Goal: Task Accomplishment & Management: Manage account settings

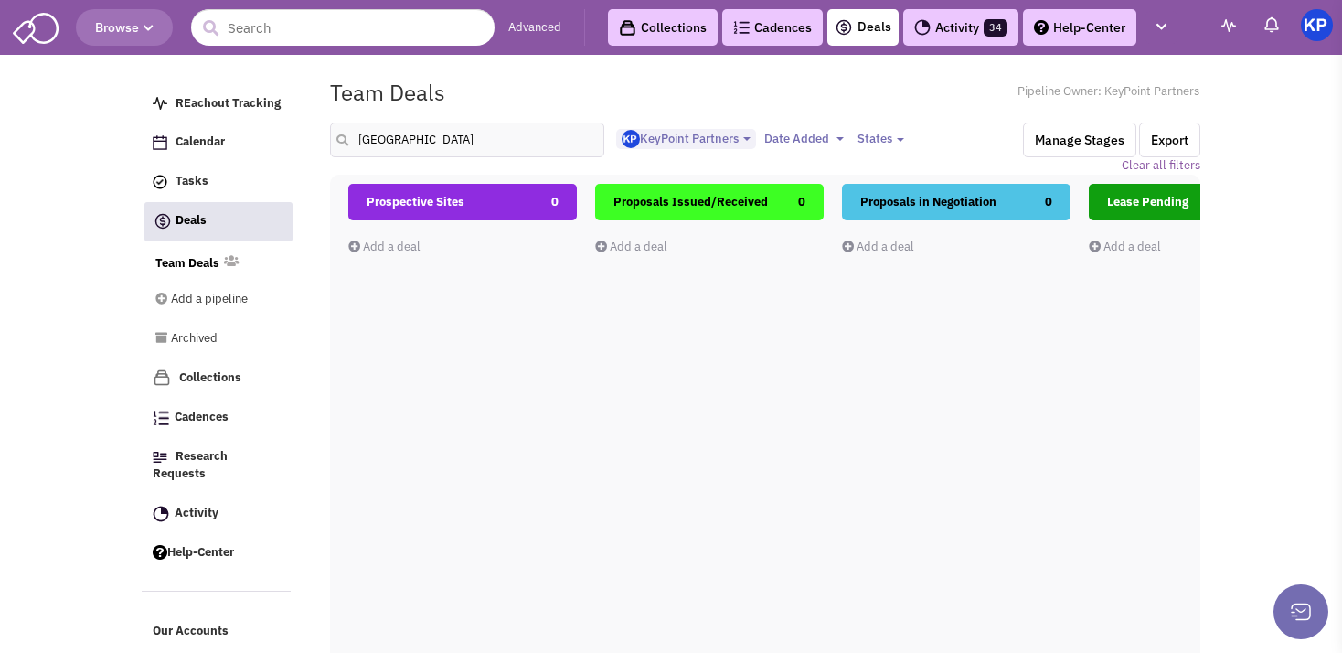
select select "1900"
select select
click at [347, 136] on input "[GEOGRAPHIC_DATA]" at bounding box center [467, 139] width 274 height 35
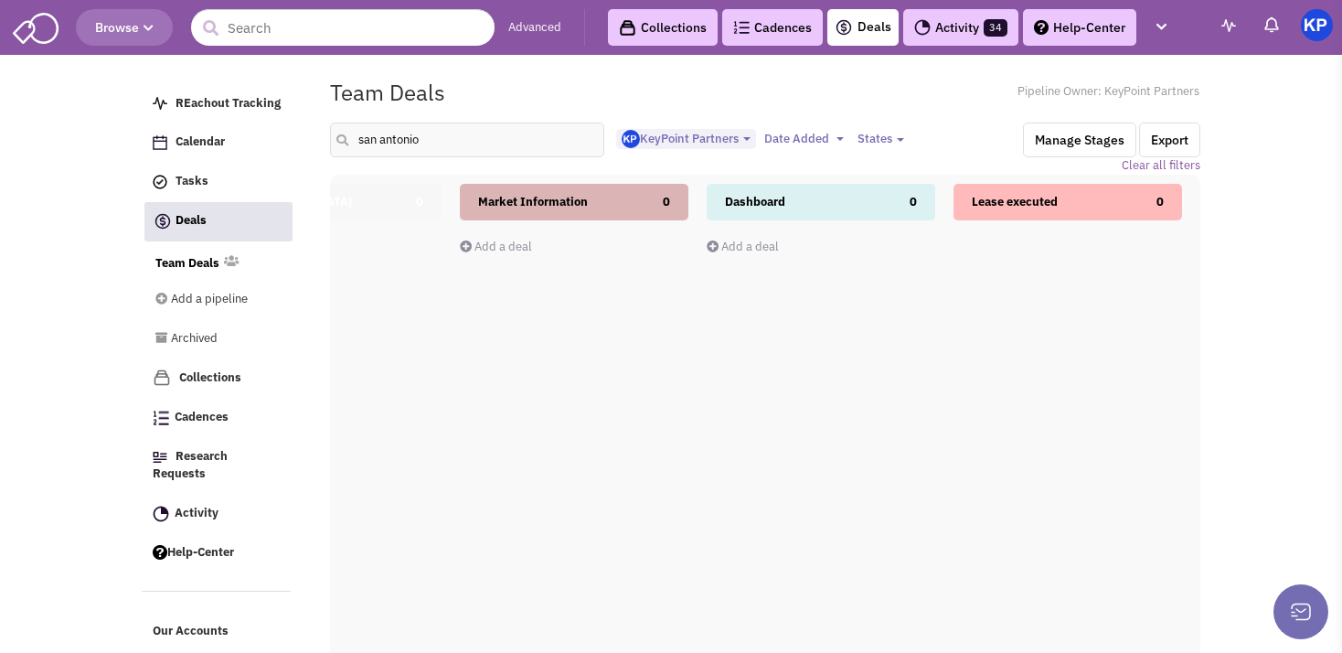
type input "san antonio"
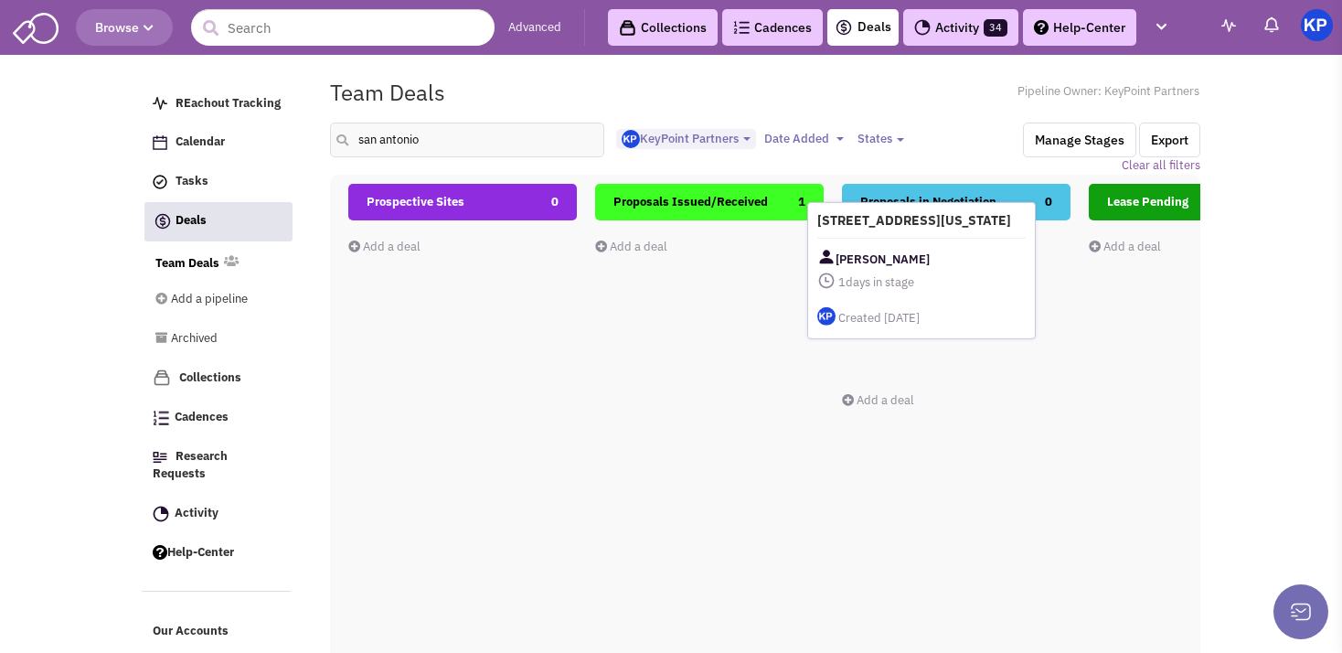
drag, startPoint x: 685, startPoint y: 302, endPoint x: 916, endPoint y: 278, distance: 231.5
click at [916, 271] on div "[PERSON_NAME]" at bounding box center [921, 259] width 208 height 23
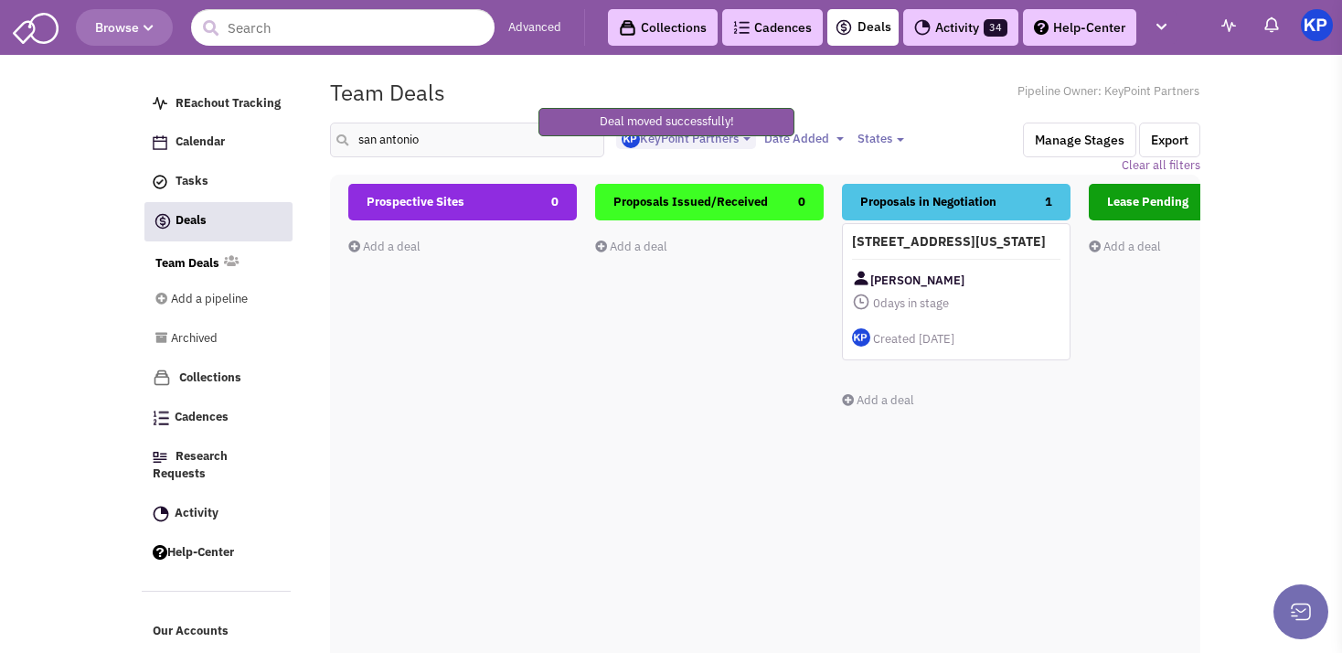
click at [948, 272] on div "[STREET_ADDRESS][US_STATE] [PERSON_NAME] 0 days in stage $ 0 Tasks" at bounding box center [956, 291] width 228 height 137
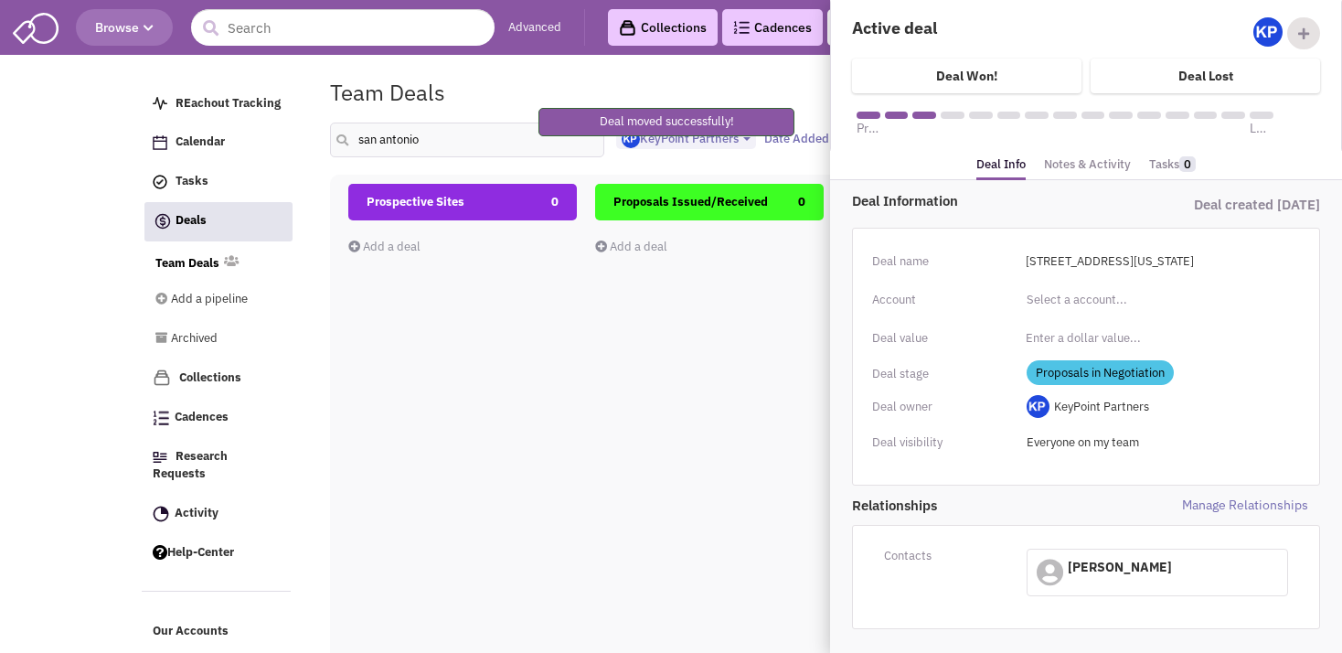
click at [1085, 170] on link "Notes & Activity" at bounding box center [1087, 165] width 87 height 27
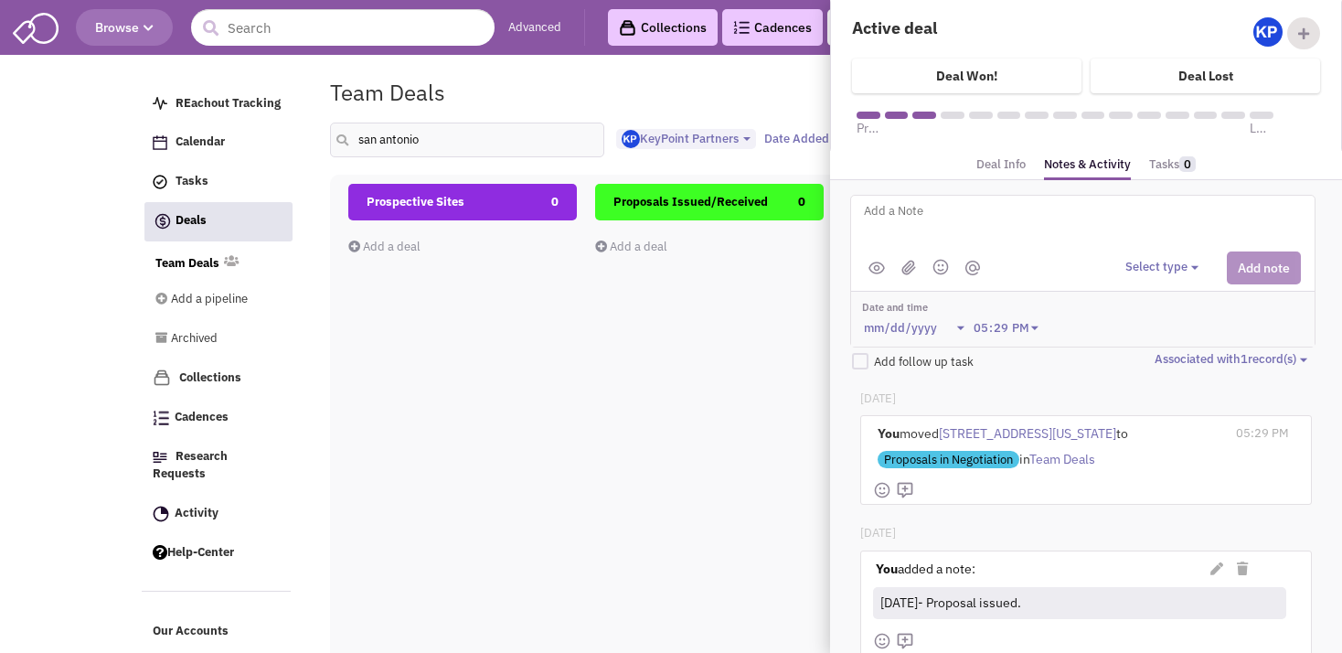
click at [994, 204] on textarea at bounding box center [1088, 225] width 452 height 50
type textarea "[DATE]- Counter received; comparison sent to Client for review."
click at [1148, 271] on button "Select type" at bounding box center [1164, 267] width 79 height 17
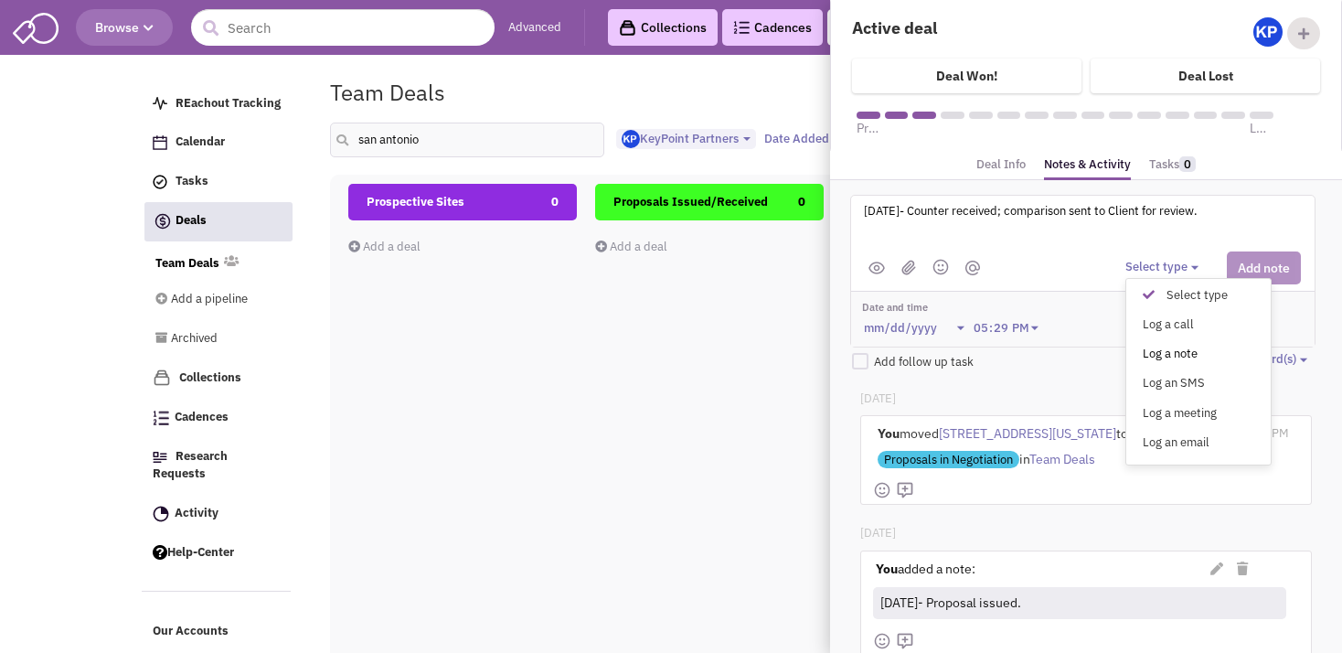
click at [1139, 345] on div "Log a note" at bounding box center [1153, 353] width 45 height 17
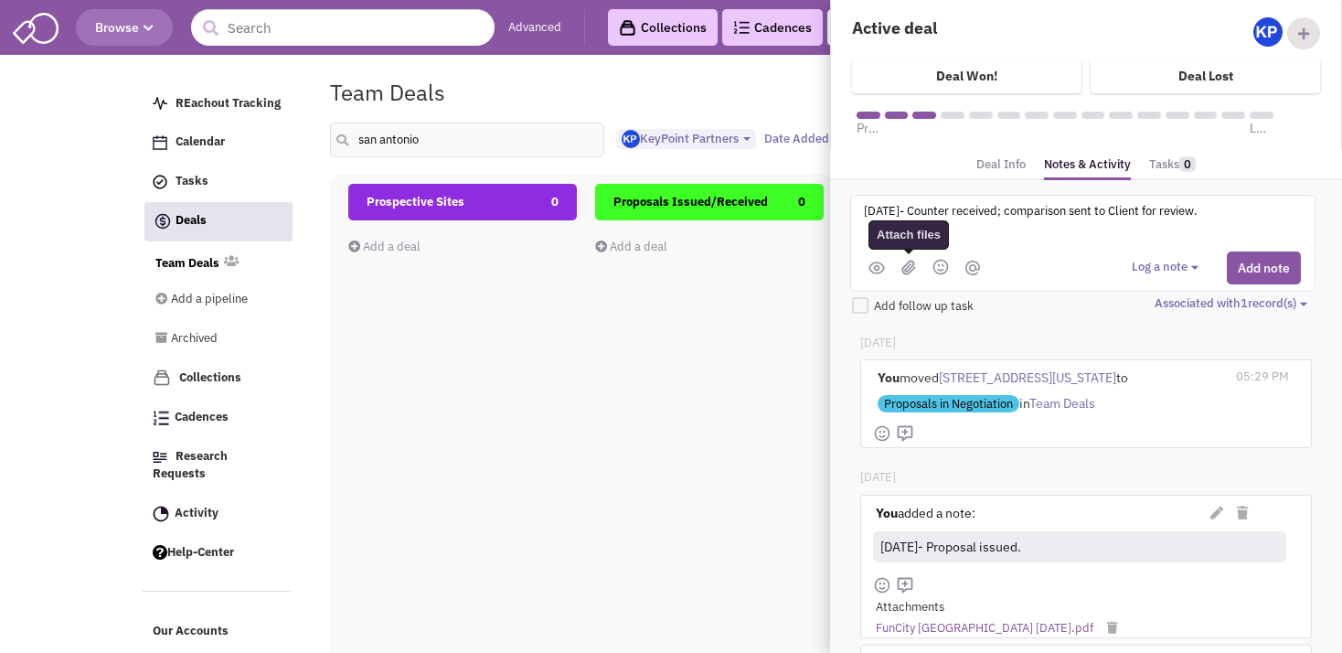
click at [904, 265] on img at bounding box center [908, 268] width 15 height 16
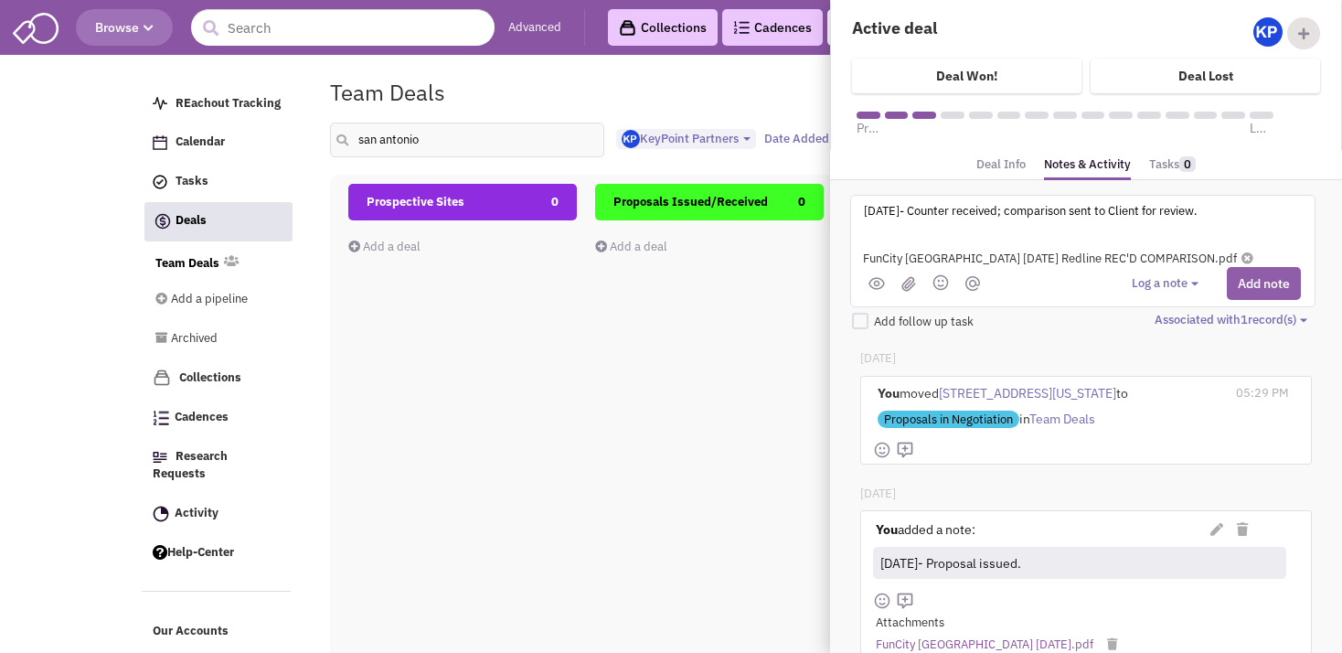
click at [1239, 291] on button "Add note" at bounding box center [1263, 283] width 74 height 33
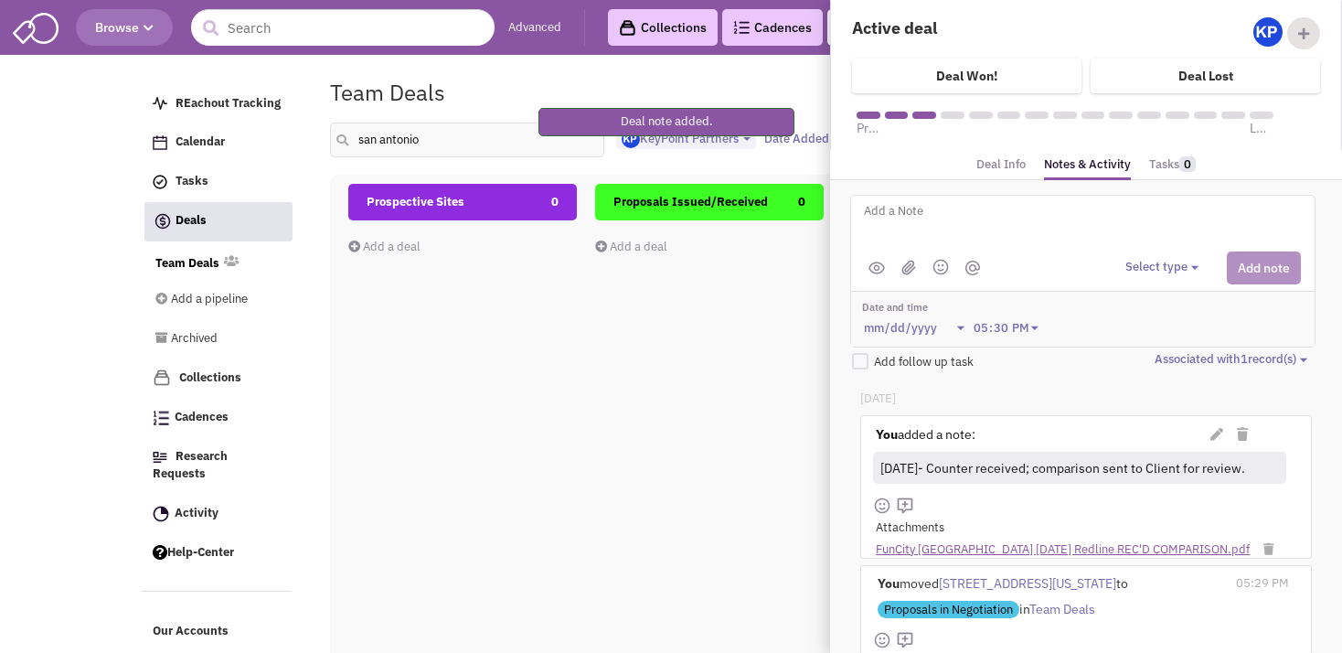
click at [944, 541] on link "FunCity [GEOGRAPHIC_DATA] [DATE] Redline REC'D COMPARISON.pdf" at bounding box center [1063, 549] width 374 height 17
